Goal: Information Seeking & Learning: Find specific page/section

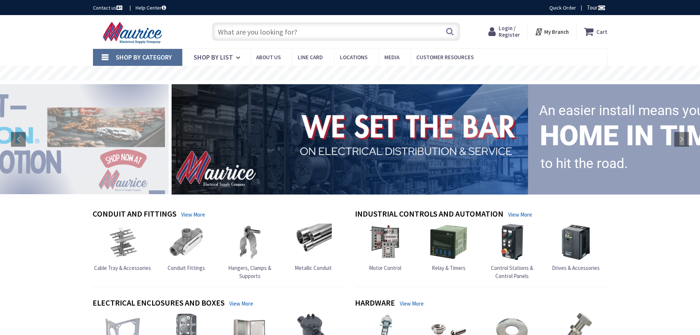
click at [275, 33] on input "text" at bounding box center [336, 31] width 248 height 18
type input "2 hole strap"
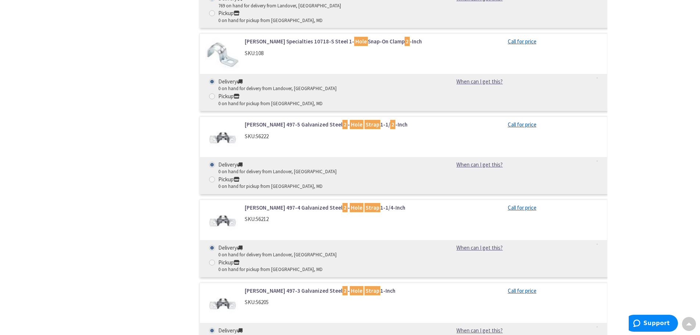
scroll to position [4851, 0]
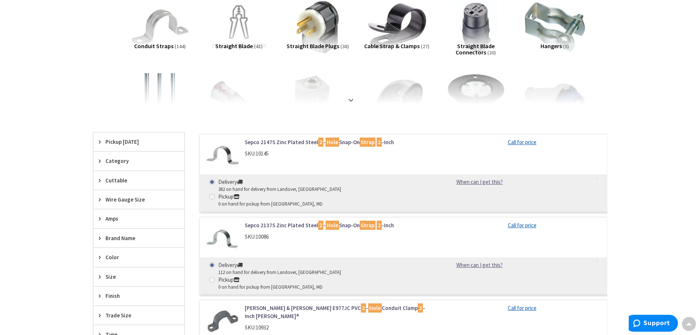
scroll to position [0, 0]
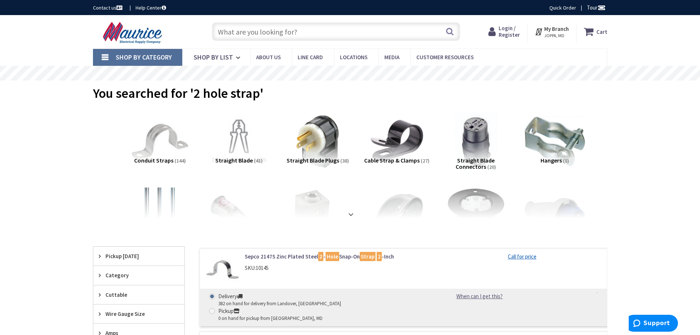
click at [300, 30] on input "text" at bounding box center [336, 31] width 248 height 18
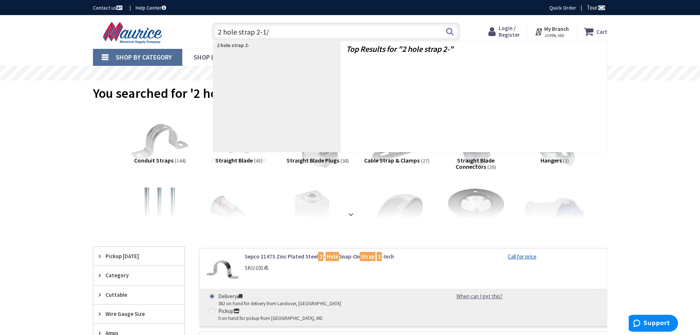
type input "2 hole strap 2-1/2"
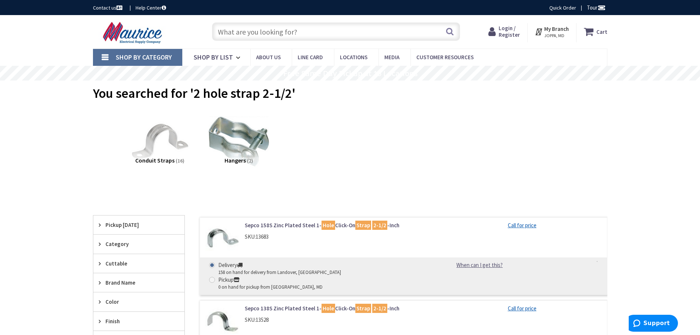
click at [252, 24] on input "text" at bounding box center [336, 31] width 248 height 18
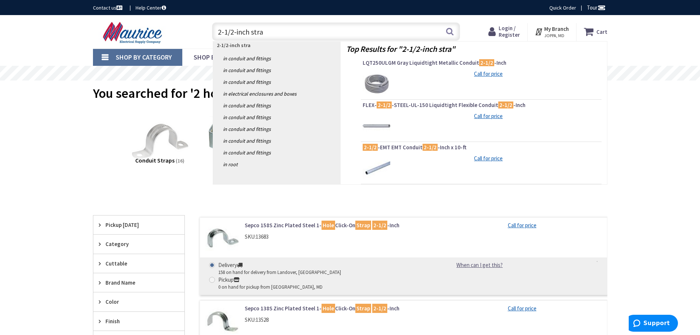
type input "2-1/2-inch strap"
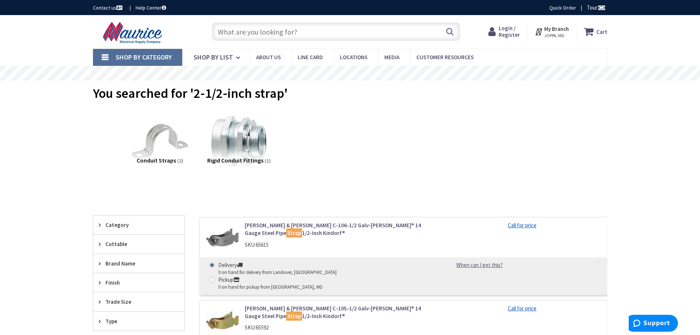
click at [273, 35] on input "text" at bounding box center [336, 31] width 248 height 18
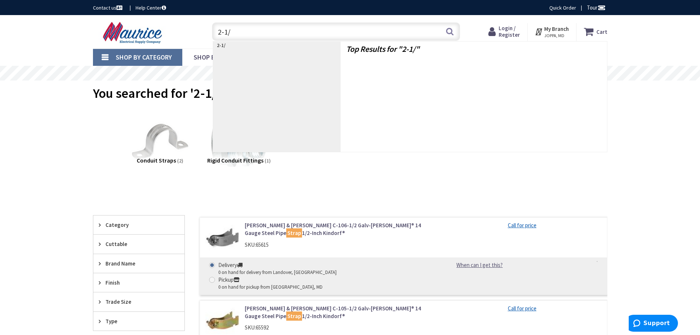
type input "2-1/2"
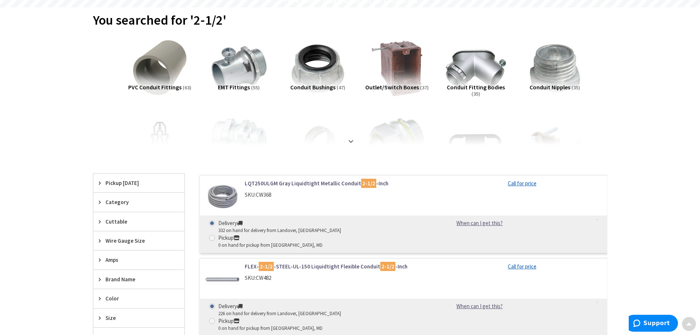
scroll to position [74, 0]
click at [350, 139] on strong at bounding box center [351, 137] width 9 height 8
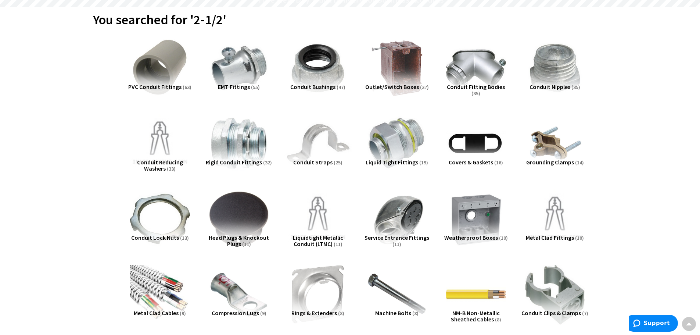
click at [323, 143] on img at bounding box center [317, 143] width 67 height 67
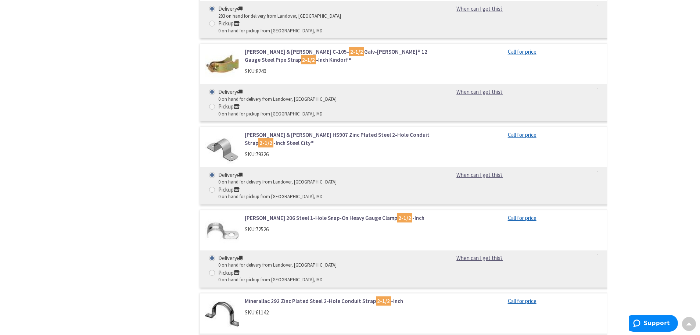
scroll to position [1674, 0]
